Goal: Task Accomplishment & Management: Manage account settings

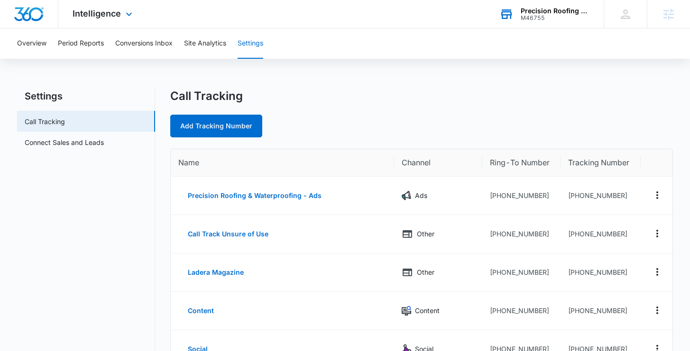
click at [563, 15] on div "M46755" at bounding box center [554, 18] width 69 height 7
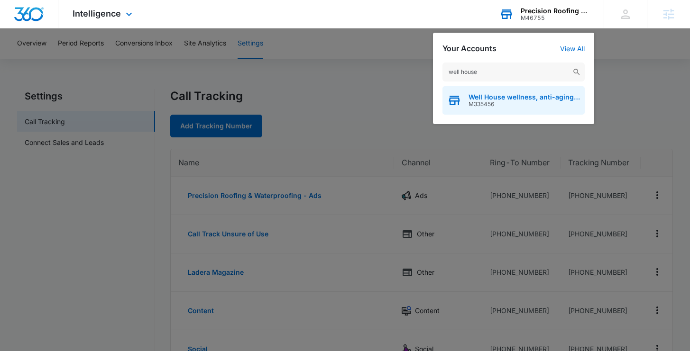
type input "well house"
click at [486, 95] on span "Well House wellness, anti-aging, hydration institute" at bounding box center [523, 97] width 111 height 8
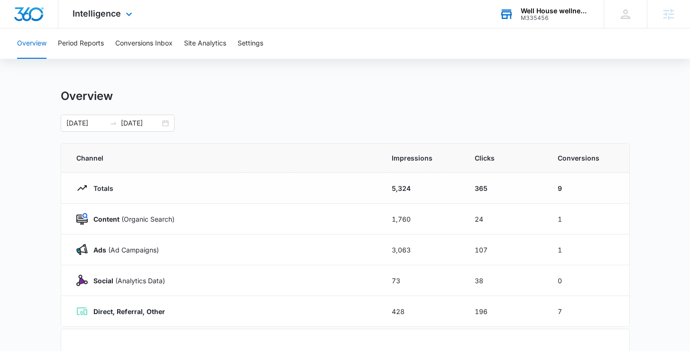
click at [511, 13] on icon at bounding box center [506, 14] width 14 height 14
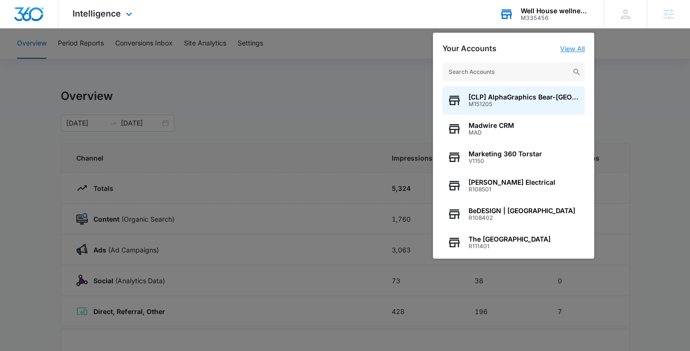
click at [575, 50] on link "View All" at bounding box center [572, 49] width 25 height 8
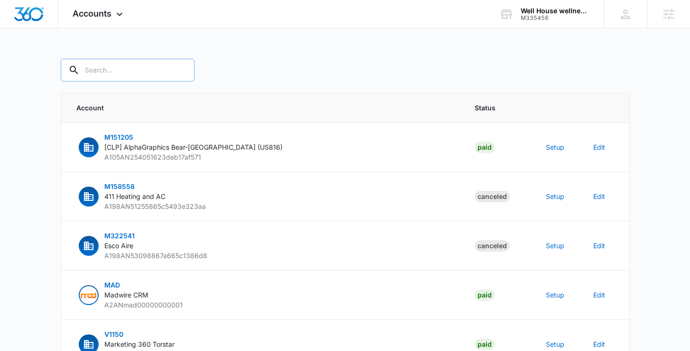
click at [108, 74] on input "text" at bounding box center [128, 70] width 134 height 23
type input "M335456"
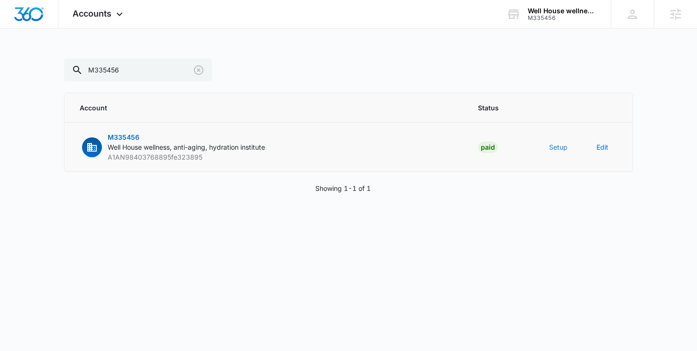
click at [559, 146] on button "Setup" at bounding box center [558, 147] width 18 height 10
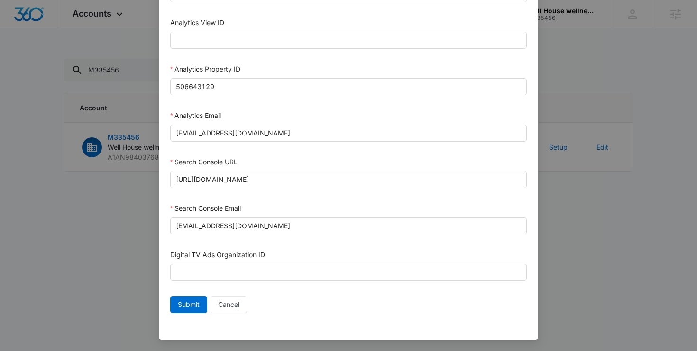
click at [592, 219] on div "Setup Account Bing Ad Account ID Bing Ad Account Email LinkedIn Ad Account ID L…" at bounding box center [348, 175] width 697 height 351
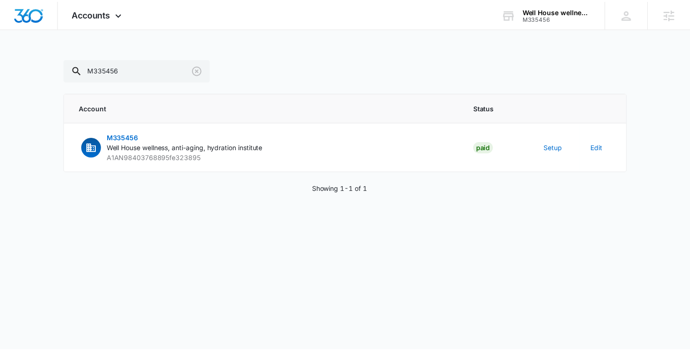
scroll to position [484, 0]
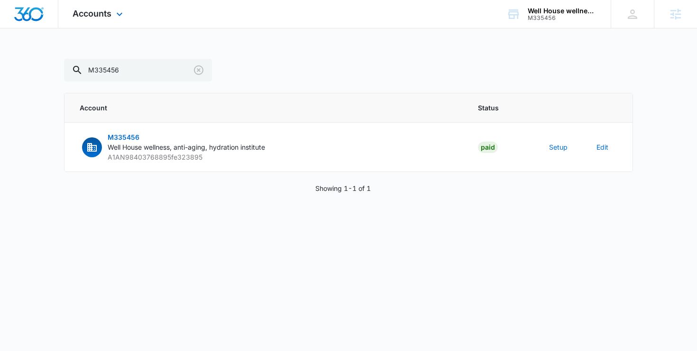
click at [110, 22] on div "Accounts Apps Reputation Websites Forms CRM Email Social Content Ads Intelligen…" at bounding box center [98, 14] width 81 height 28
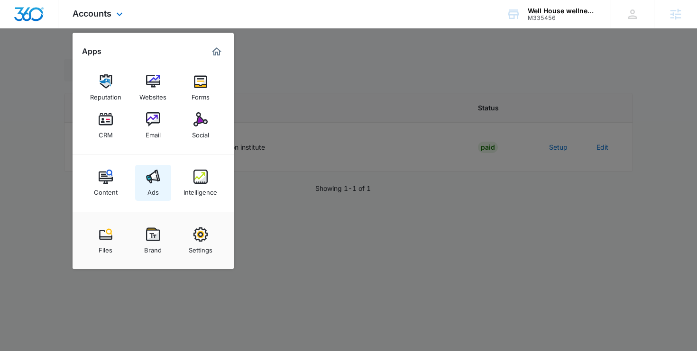
click at [162, 184] on link "Ads" at bounding box center [153, 183] width 36 height 36
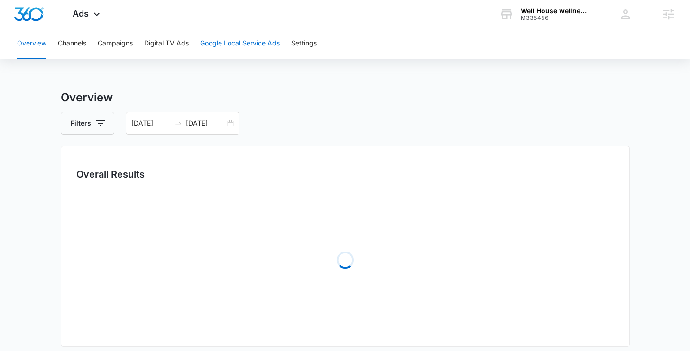
click at [237, 44] on button "Google Local Service Ads" at bounding box center [240, 43] width 80 height 30
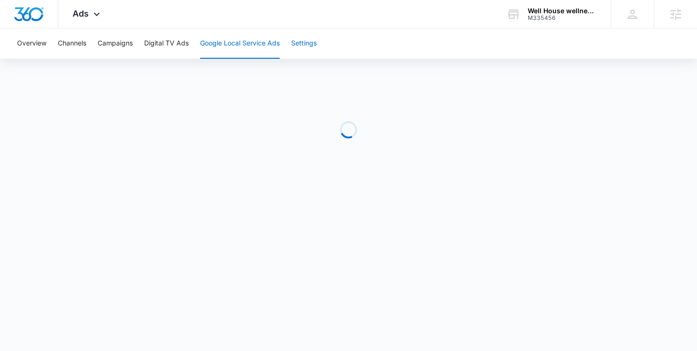
click at [297, 43] on button "Settings" at bounding box center [304, 43] width 26 height 30
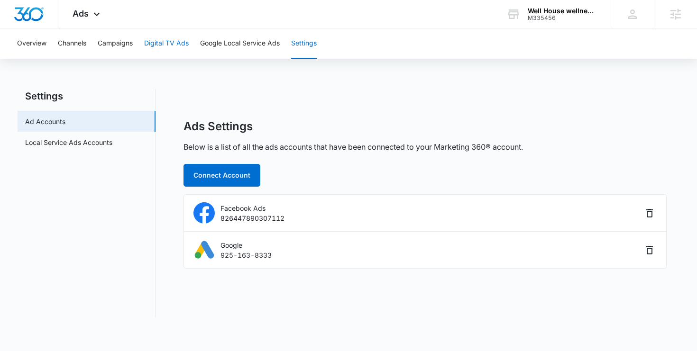
click at [158, 52] on button "Digital TV Ads" at bounding box center [166, 43] width 45 height 30
